Goal: Task Accomplishment & Management: Use online tool/utility

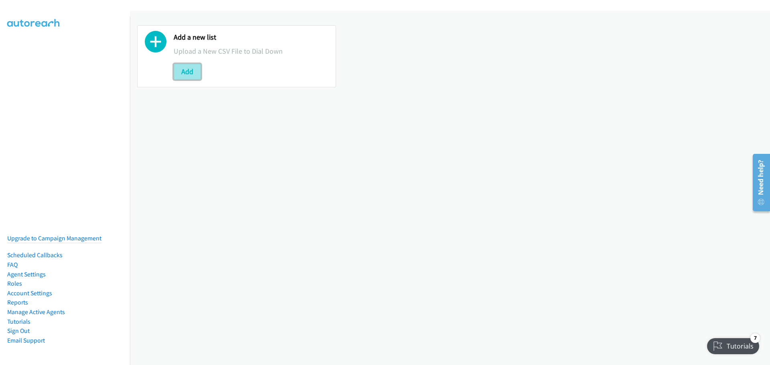
click at [188, 70] on button "Add" at bounding box center [187, 72] width 27 height 16
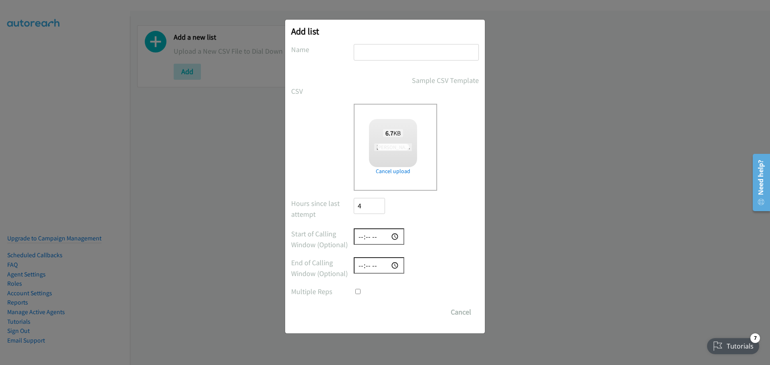
checkbox input "true"
click at [390, 51] on input "text" at bounding box center [416, 52] width 125 height 16
type input "[PERSON_NAME] Leads 10/15"
click at [372, 315] on input "Save List" at bounding box center [375, 312] width 42 height 16
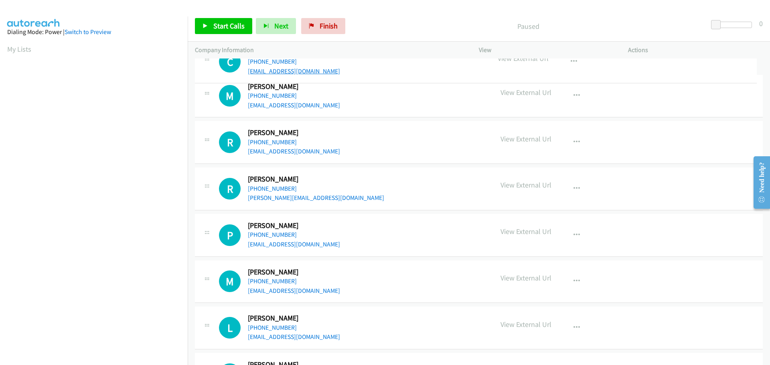
drag, startPoint x: 339, startPoint y: 90, endPoint x: 257, endPoint y: 71, distance: 84.5
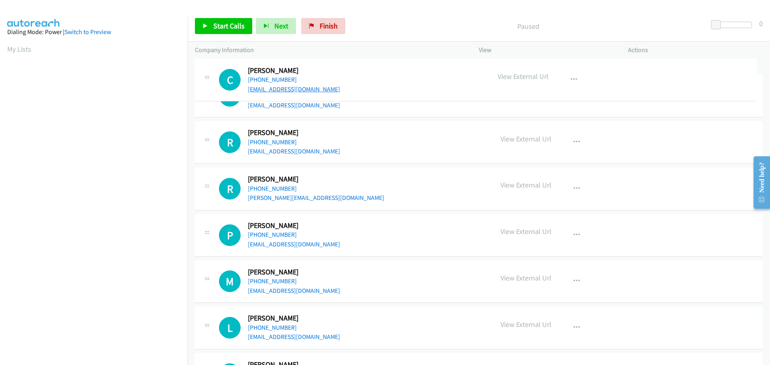
drag, startPoint x: 328, startPoint y: 90, endPoint x: 310, endPoint y: 89, distance: 17.3
drag, startPoint x: 323, startPoint y: 91, endPoint x: 308, endPoint y: 91, distance: 15.2
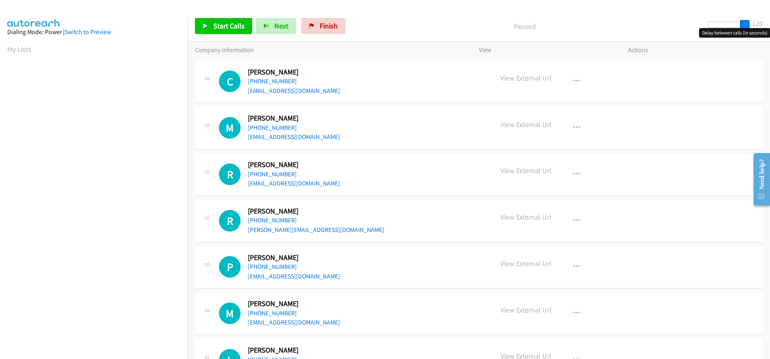
drag, startPoint x: 715, startPoint y: 26, endPoint x: 755, endPoint y: 22, distance: 39.5
click at [755, 22] on div "Start Calls Pause Next Finish Paused 120" at bounding box center [479, 26] width 582 height 31
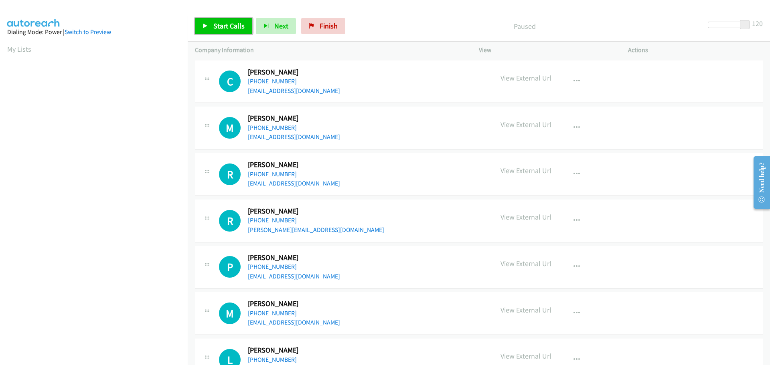
click at [235, 25] on span "Start Calls" at bounding box center [228, 25] width 31 height 9
click at [222, 27] on span "Pause" at bounding box center [222, 25] width 18 height 9
drag, startPoint x: 575, startPoint y: 80, endPoint x: 539, endPoint y: 97, distance: 40.4
click at [539, 97] on div "C Callback Scheduled Charles R Thomas America/New_York +1 443-865-3262 thomasch…" at bounding box center [479, 82] width 568 height 43
click at [573, 79] on icon "button" at bounding box center [576, 81] width 6 height 6
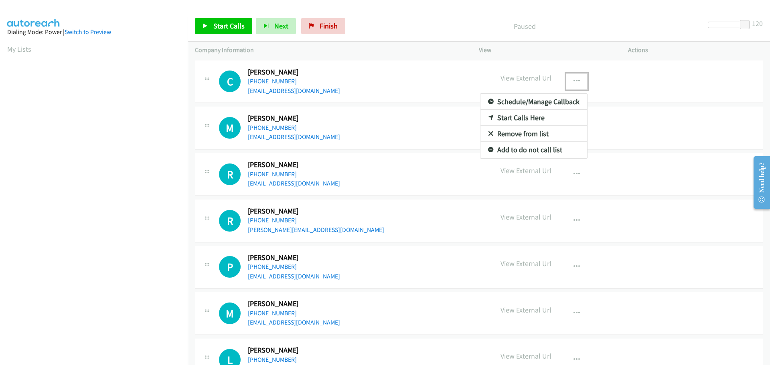
click at [524, 117] on link "Start Calls Here" at bounding box center [533, 118] width 107 height 16
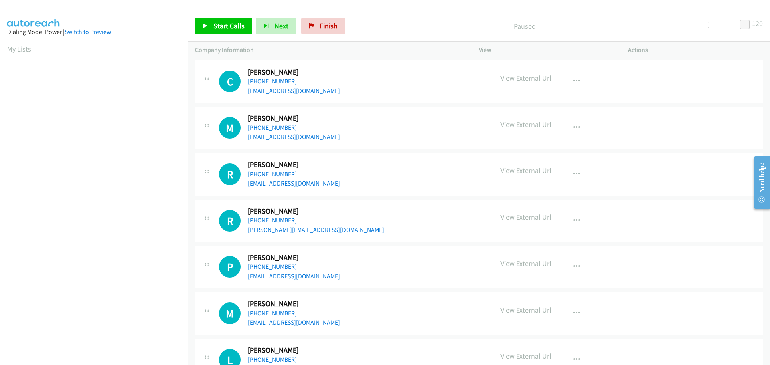
scroll to position [85, 0]
click at [226, 26] on span "Start Calls" at bounding box center [228, 25] width 31 height 9
click at [229, 21] on link "Start Calls" at bounding box center [223, 26] width 57 height 16
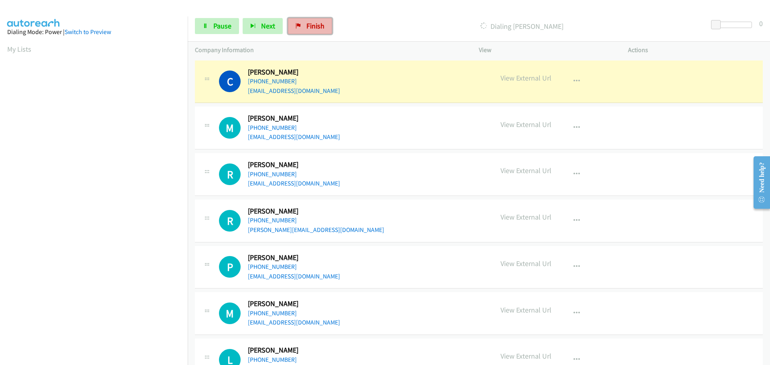
click at [306, 21] on span "Finish" at bounding box center [315, 25] width 18 height 9
click at [573, 79] on icon "button" at bounding box center [576, 81] width 6 height 6
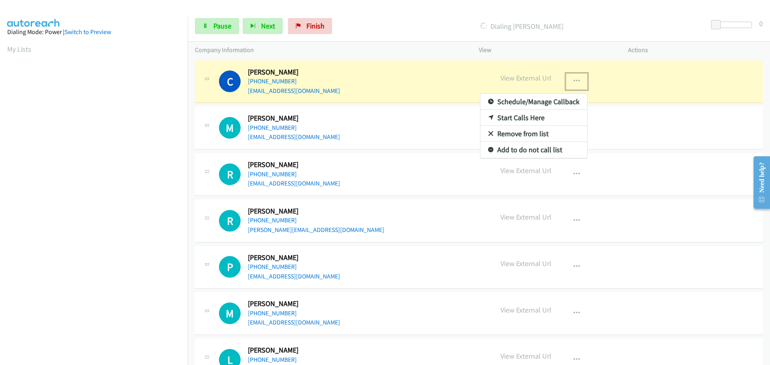
click at [309, 28] on div at bounding box center [385, 182] width 770 height 365
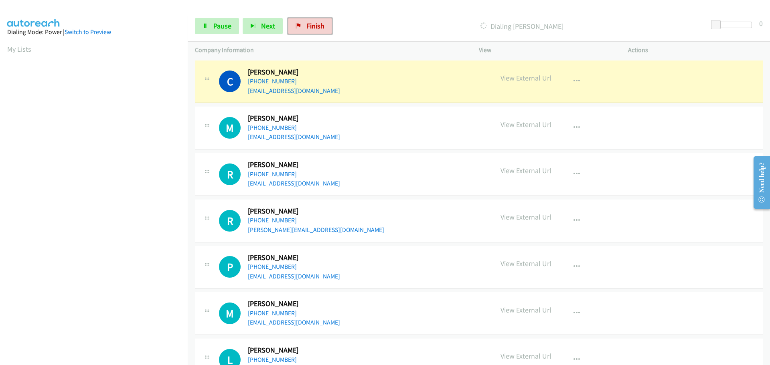
drag, startPoint x: 317, startPoint y: 23, endPoint x: 424, endPoint y: 28, distance: 107.2
click at [317, 23] on span "Finish" at bounding box center [315, 25] width 18 height 9
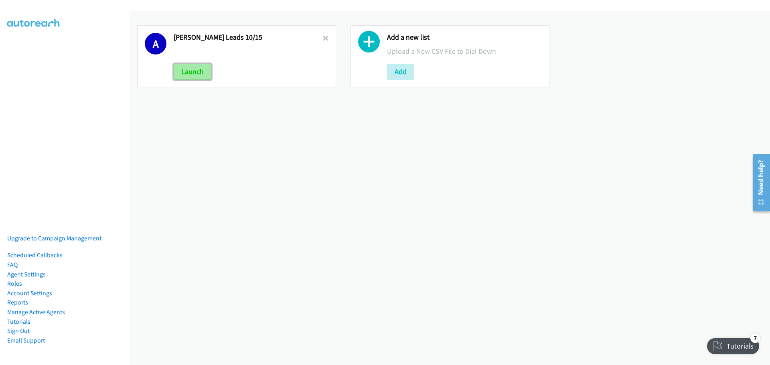
click at [197, 70] on button "Launch" at bounding box center [193, 72] width 38 height 16
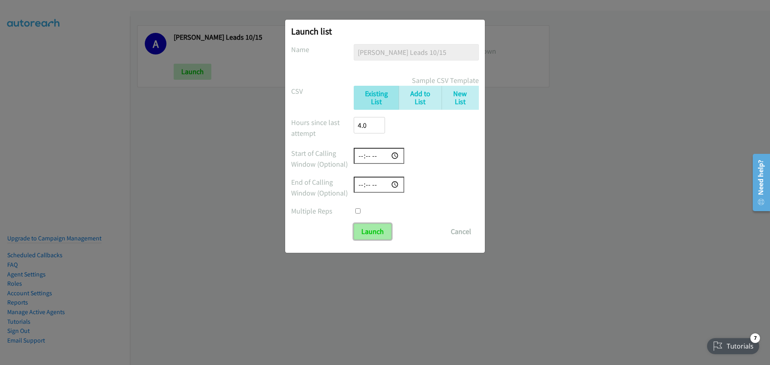
click at [369, 232] on input "Launch" at bounding box center [373, 232] width 38 height 16
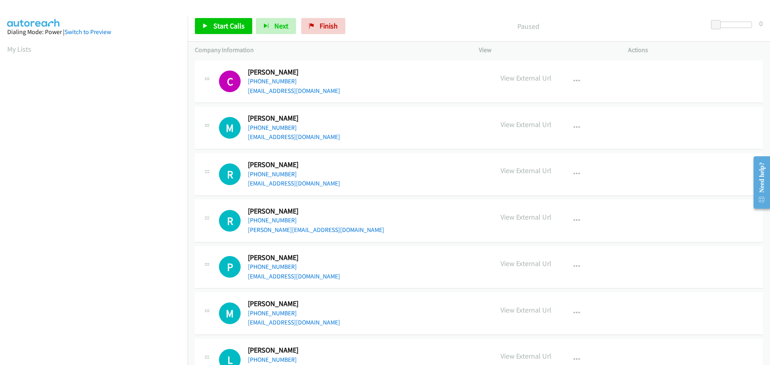
click at [435, 97] on div "C Callback Scheduled Charles R Thomas America/New_York +1 443-865-3262 thomasch…" at bounding box center [479, 82] width 568 height 43
click at [575, 80] on icon "button" at bounding box center [576, 81] width 6 height 6
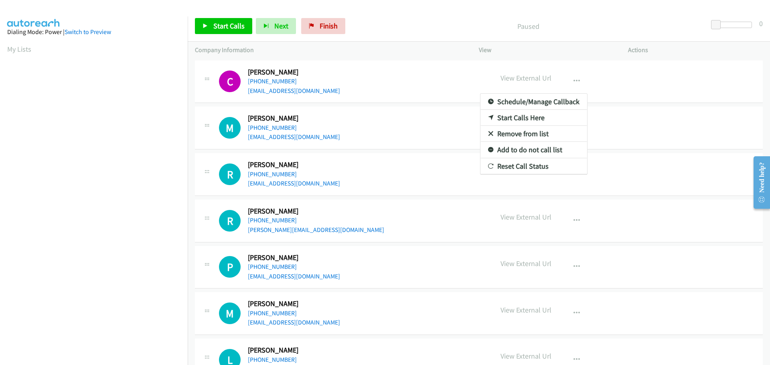
scroll to position [85, 0]
click at [445, 69] on div at bounding box center [385, 182] width 770 height 365
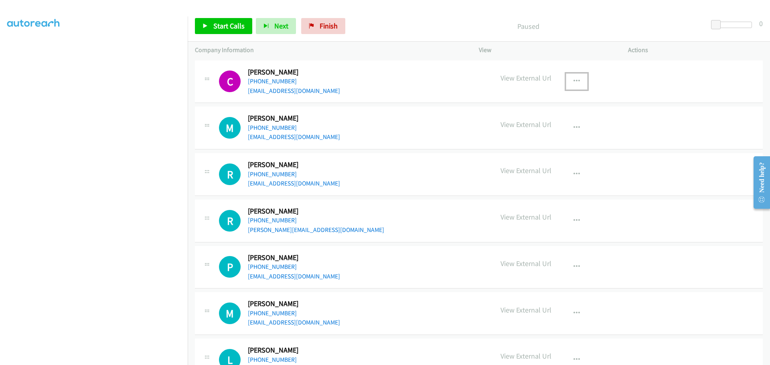
click at [569, 79] on button "button" at bounding box center [577, 81] width 22 height 16
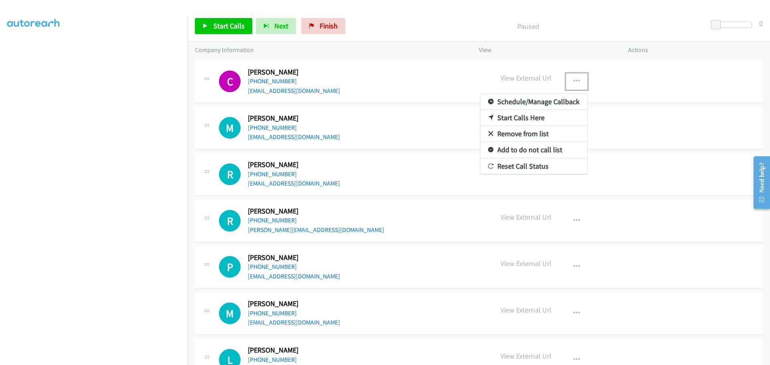
click at [519, 133] on link "Remove from list" at bounding box center [533, 134] width 107 height 16
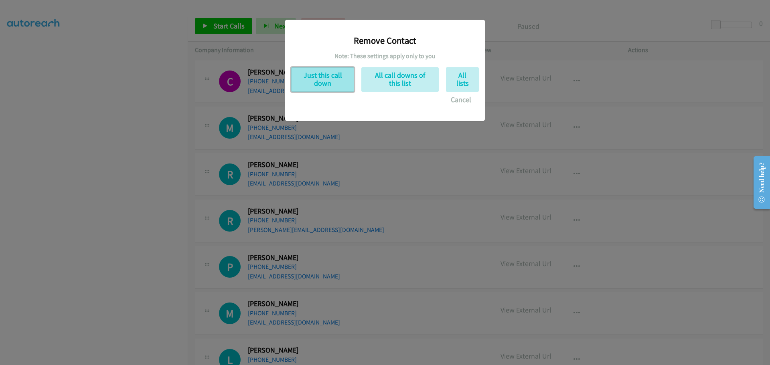
click at [329, 75] on button "Just this call down" at bounding box center [322, 79] width 63 height 24
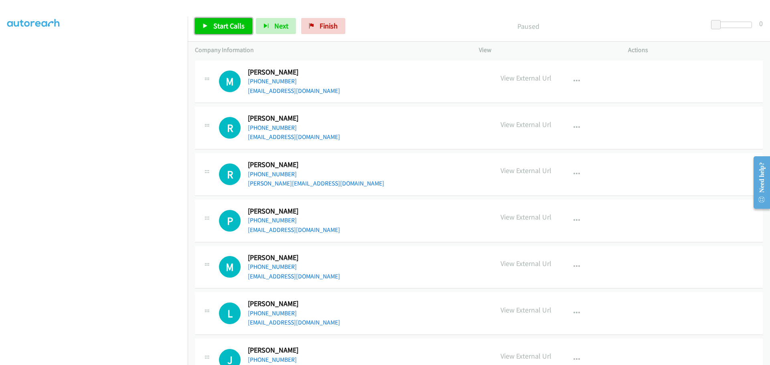
click at [235, 22] on span "Start Calls" at bounding box center [228, 25] width 31 height 9
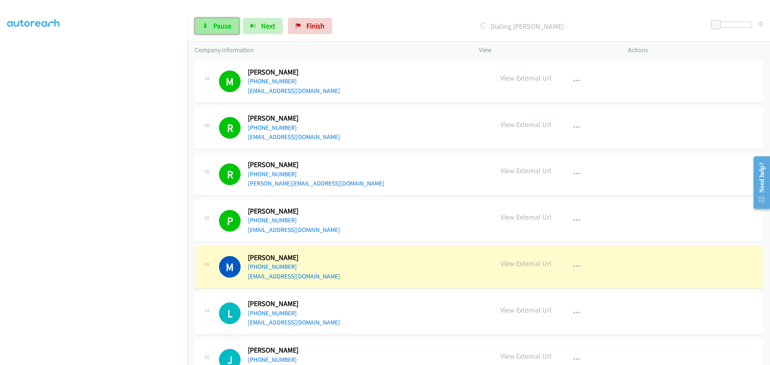
click at [217, 23] on span "Pause" at bounding box center [222, 25] width 18 height 9
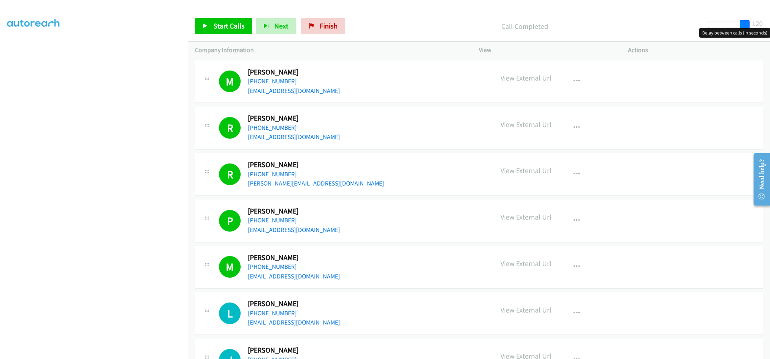
drag, startPoint x: 713, startPoint y: 25, endPoint x: 761, endPoint y: 31, distance: 48.1
click at [761, 31] on body "Start Calls Pause Next Finish Call Completed 120 Company Information Info Statu…" at bounding box center [385, 19] width 770 height 38
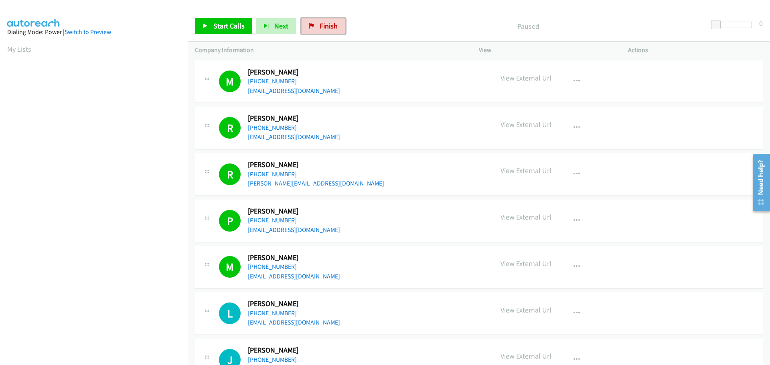
drag, startPoint x: 316, startPoint y: 25, endPoint x: 384, endPoint y: 43, distance: 71.0
click at [316, 25] on link "Finish" at bounding box center [323, 26] width 44 height 16
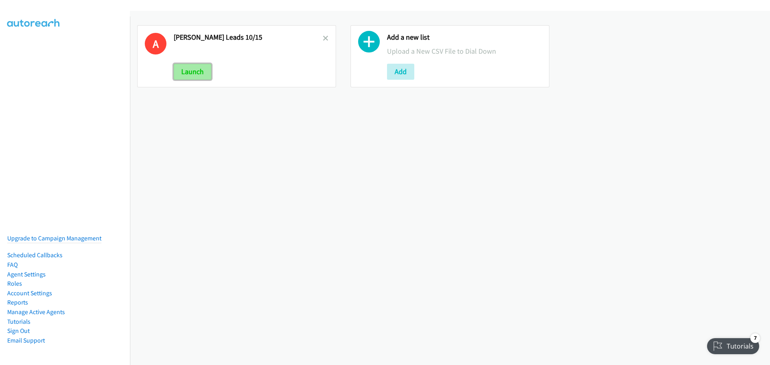
click at [202, 74] on button "Launch" at bounding box center [193, 72] width 38 height 16
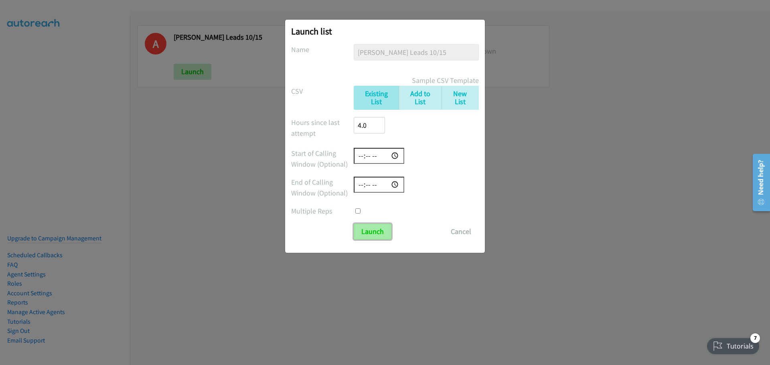
click at [378, 233] on input "Launch" at bounding box center [373, 232] width 38 height 16
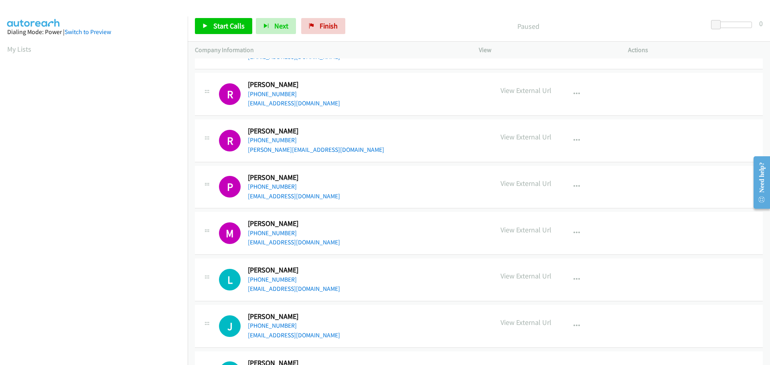
scroll to position [241, 0]
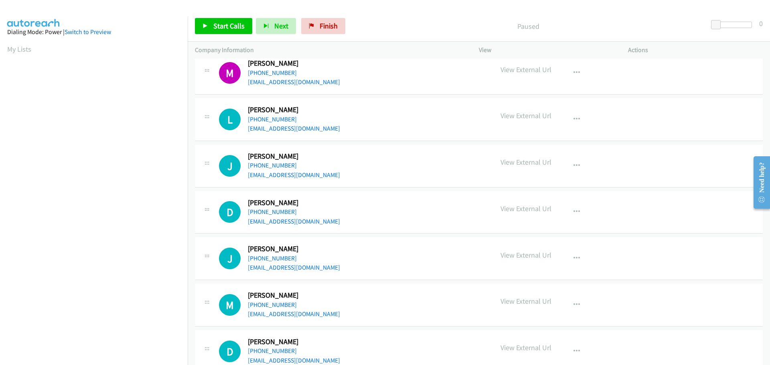
click at [368, 122] on div "L Callback Scheduled Larry Masters America/Denver +1 970-988-1465 lrmasters@liv…" at bounding box center [352, 119] width 267 height 28
click at [575, 116] on icon "button" at bounding box center [576, 119] width 6 height 6
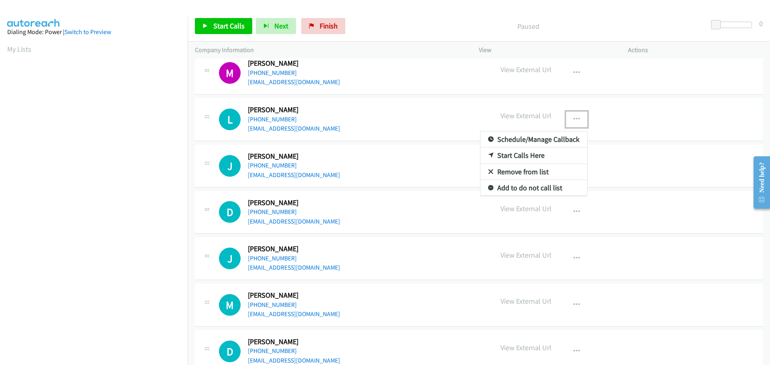
click at [515, 154] on link "Start Calls Here" at bounding box center [533, 156] width 107 height 16
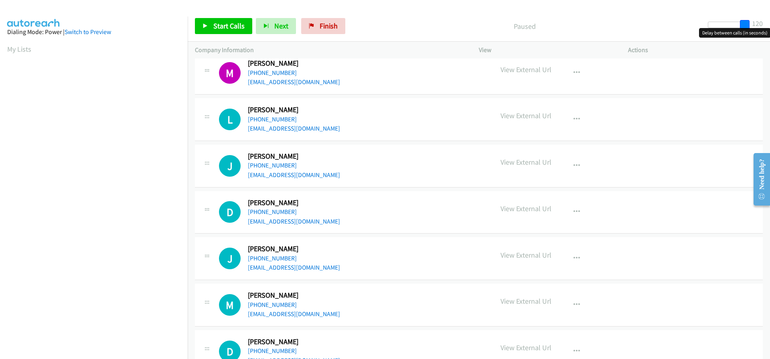
drag, startPoint x: 714, startPoint y: 24, endPoint x: 771, endPoint y: 26, distance: 57.4
click at [769, 26] on html "Start Calls Pause Next Finish Paused 120 Company Information Info Status View A…" at bounding box center [385, 19] width 770 height 38
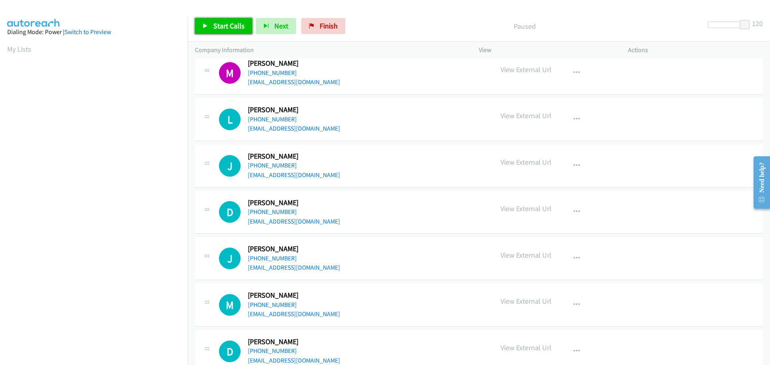
click at [222, 26] on span "Start Calls" at bounding box center [228, 25] width 31 height 9
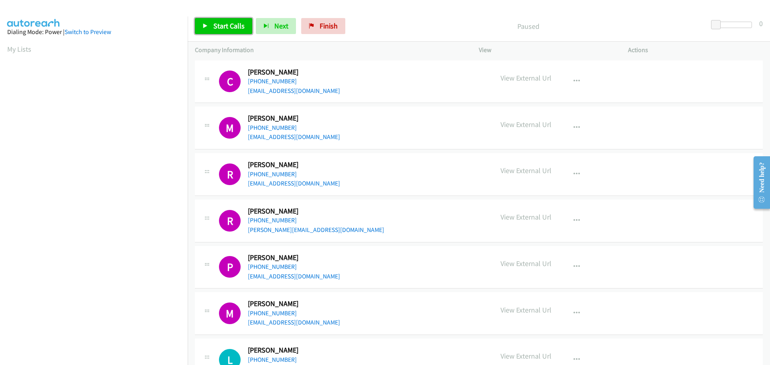
click at [234, 23] on span "Start Calls" at bounding box center [228, 25] width 31 height 9
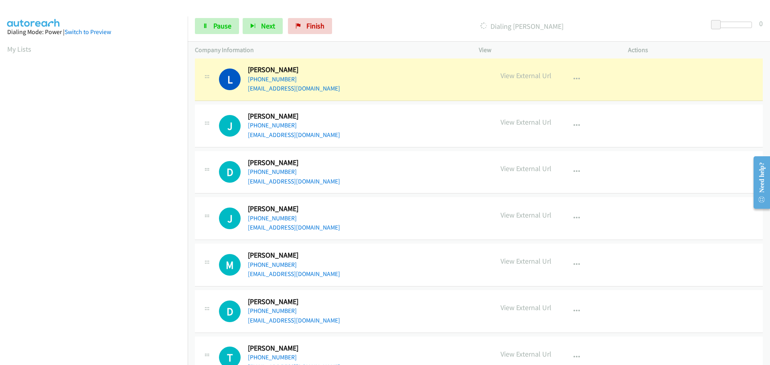
scroll to position [84, 0]
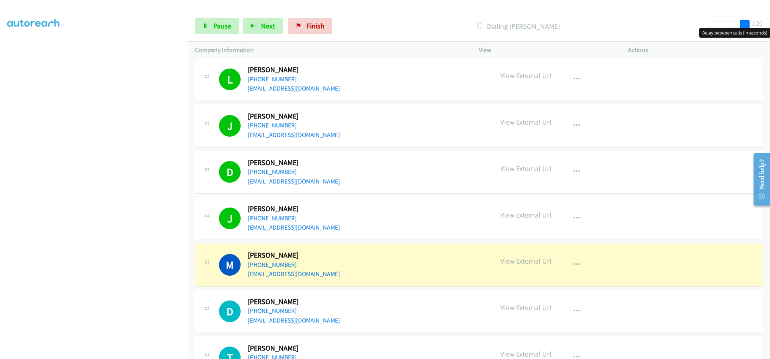
drag, startPoint x: 714, startPoint y: 24, endPoint x: 765, endPoint y: 30, distance: 50.5
click at [765, 30] on body "Start Calls Pause Next Finish Dialing [PERSON_NAME] 120 Company Information Inf…" at bounding box center [385, 19] width 770 height 38
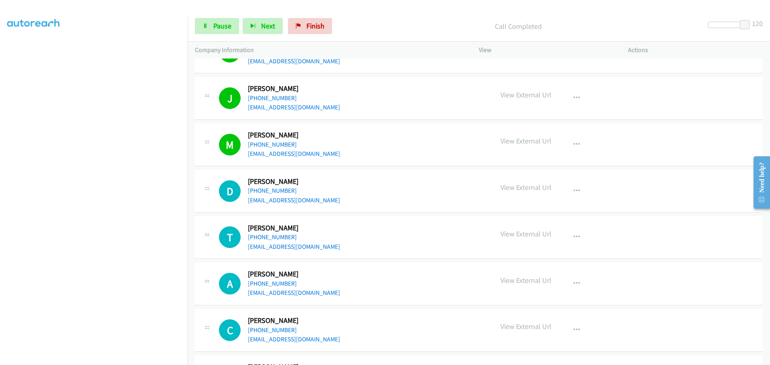
scroll to position [441, 0]
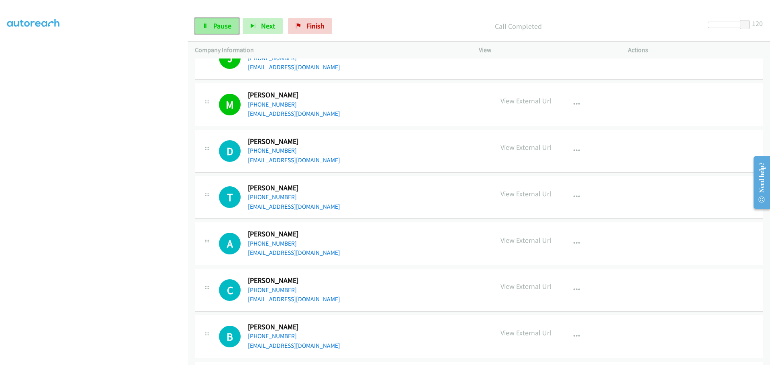
click at [216, 29] on span "Pause" at bounding box center [222, 25] width 18 height 9
